Goal: Find specific page/section: Find specific page/section

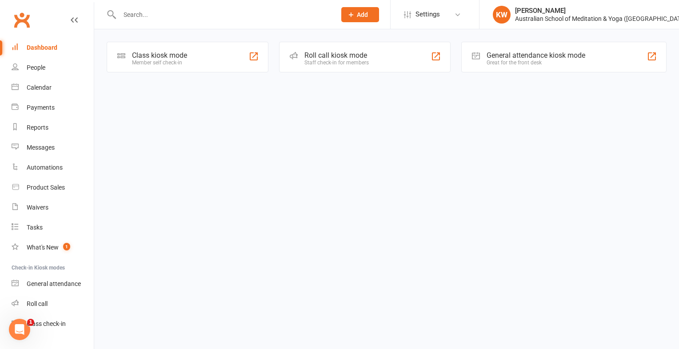
click at [202, 10] on input "text" at bounding box center [223, 14] width 213 height 12
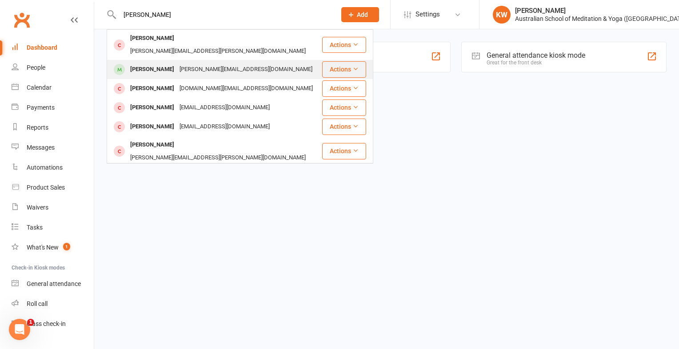
type input "[PERSON_NAME]"
click at [203, 63] on div "[PERSON_NAME][EMAIL_ADDRESS][DOMAIN_NAME]" at bounding box center [246, 69] width 138 height 13
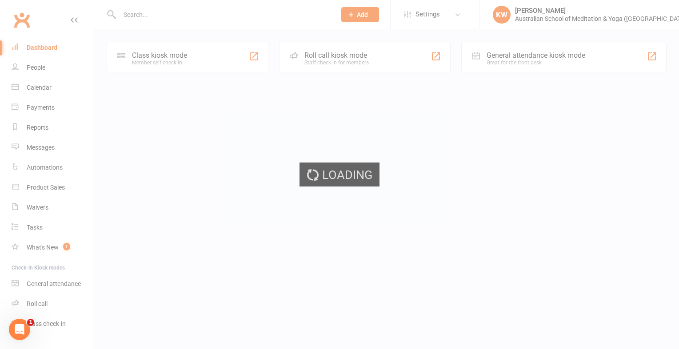
click at [203, 56] on div "Loading" at bounding box center [339, 174] width 679 height 349
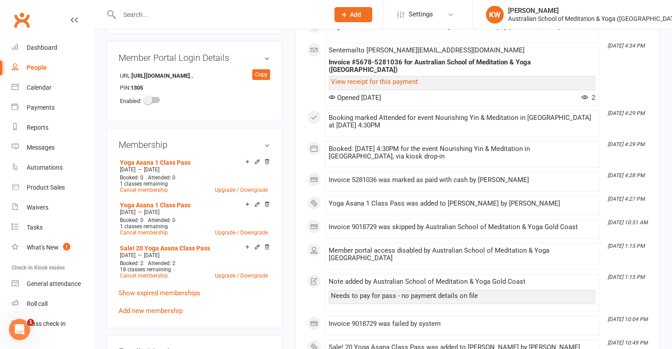
scroll to position [331, 0]
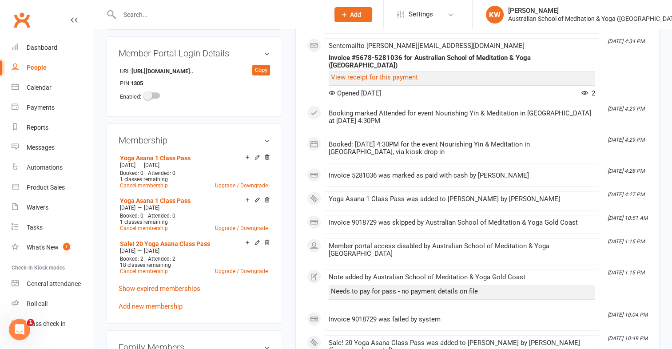
drag, startPoint x: 187, startPoint y: 140, endPoint x: 207, endPoint y: 125, distance: 24.8
click at [207, 125] on div "Membership Yoga Asana 1 Class Pass [DATE] — [DATE] Booked: 0 Attended: 0 1 clas…" at bounding box center [195, 224] width 176 height 200
click at [219, 124] on div "Membership Yoga Asana 1 Class Pass [DATE] — [DATE] Booked: 0 Attended: 0 1 clas…" at bounding box center [195, 224] width 176 height 200
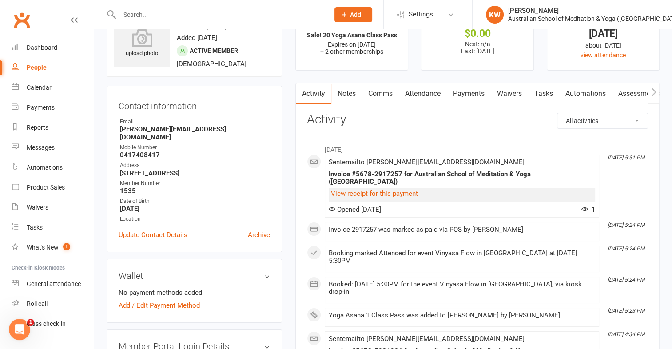
scroll to position [0, 0]
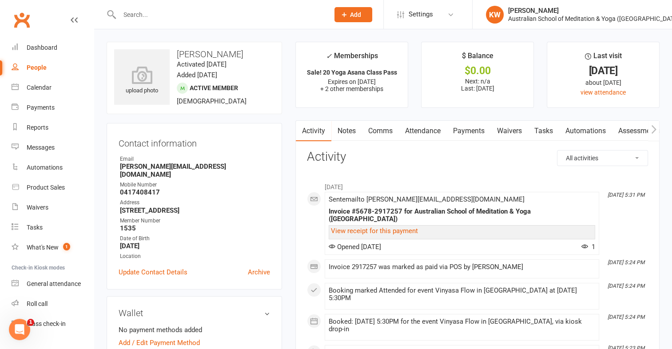
click at [421, 288] on div "Booking marked Attended for event Vinyasa Flow in [GEOGRAPHIC_DATA] at [DATE] 5…" at bounding box center [462, 294] width 267 height 15
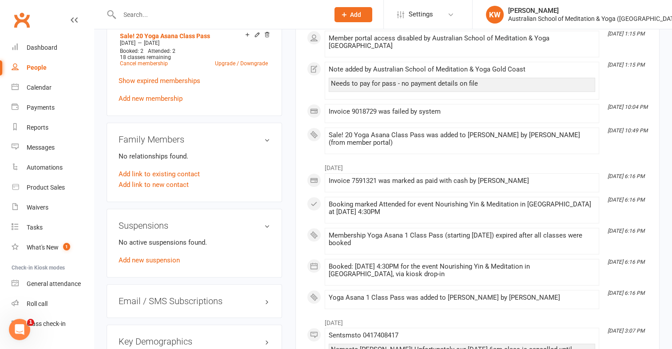
scroll to position [539, 0]
drag, startPoint x: 478, startPoint y: 273, endPoint x: 464, endPoint y: 253, distance: 24.9
click at [464, 253] on div "June [DATE] 6:16 PM Invoice 7591321 was marked as paid with cash by [PERSON_NAM…" at bounding box center [477, 234] width 341 height 150
click at [287, 253] on div "upload photo [PERSON_NAME] Activated [DATE] Added [DATE] Active member [DEMOGRA…" at bounding box center [194, 5] width 189 height 1005
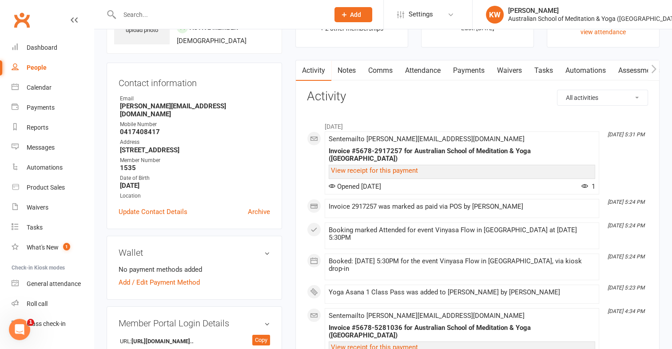
scroll to position [0, 0]
